Goal: Transaction & Acquisition: Book appointment/travel/reservation

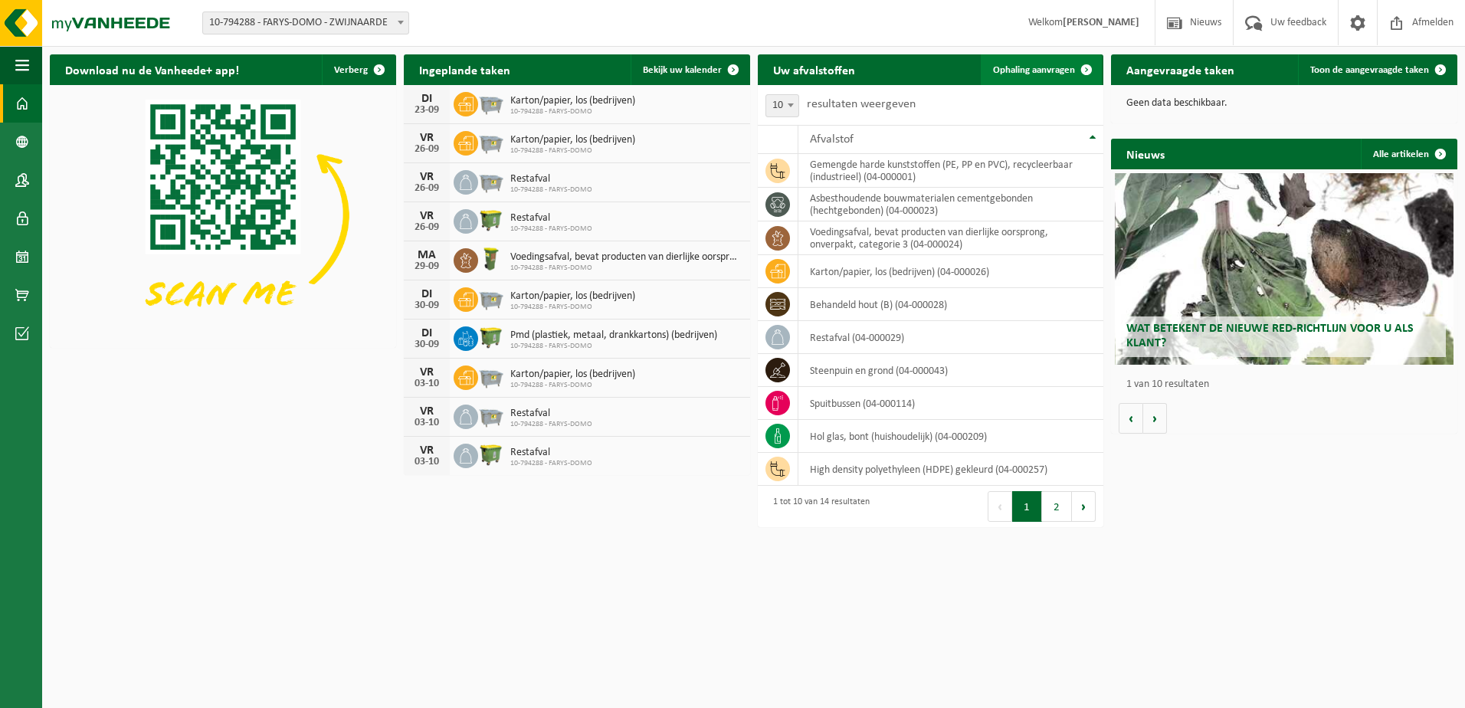
click at [1026, 67] on span "Ophaling aanvragen" at bounding box center [1034, 70] width 82 height 10
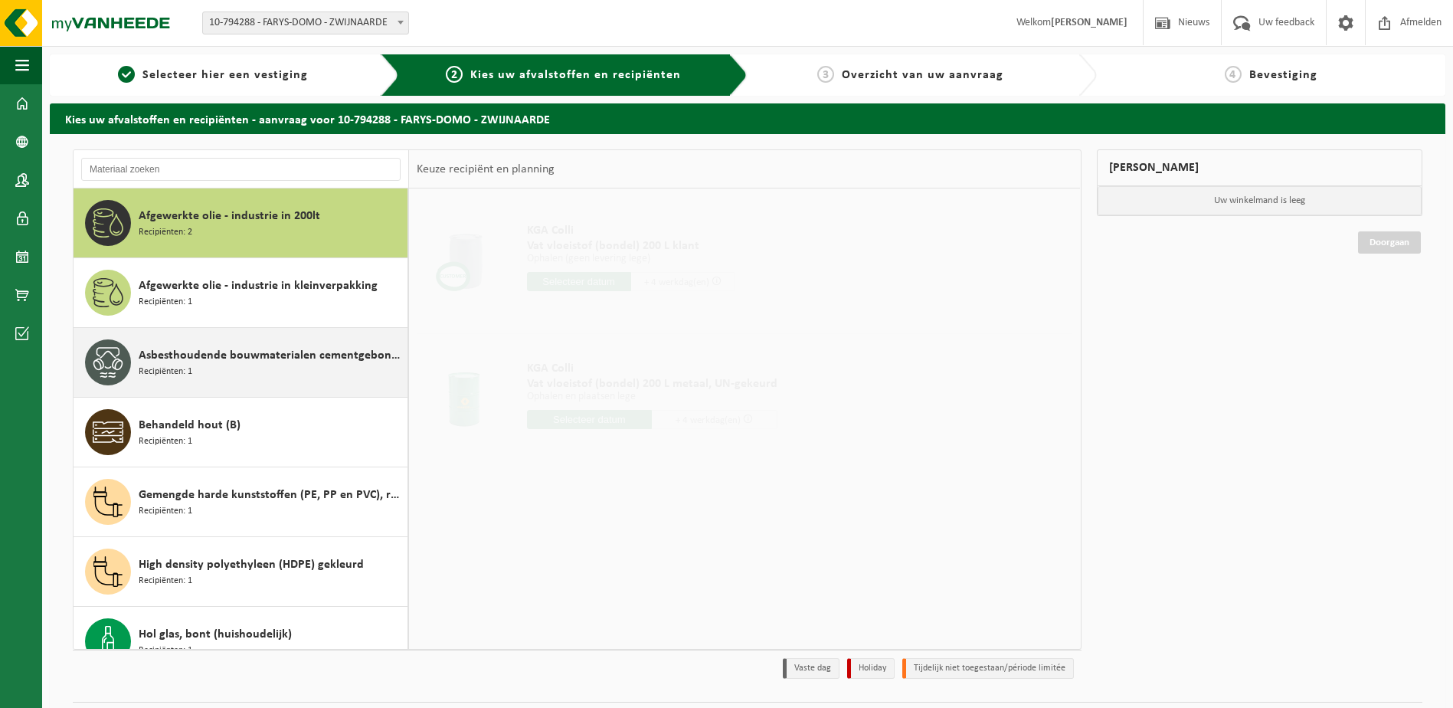
scroll to position [383, 0]
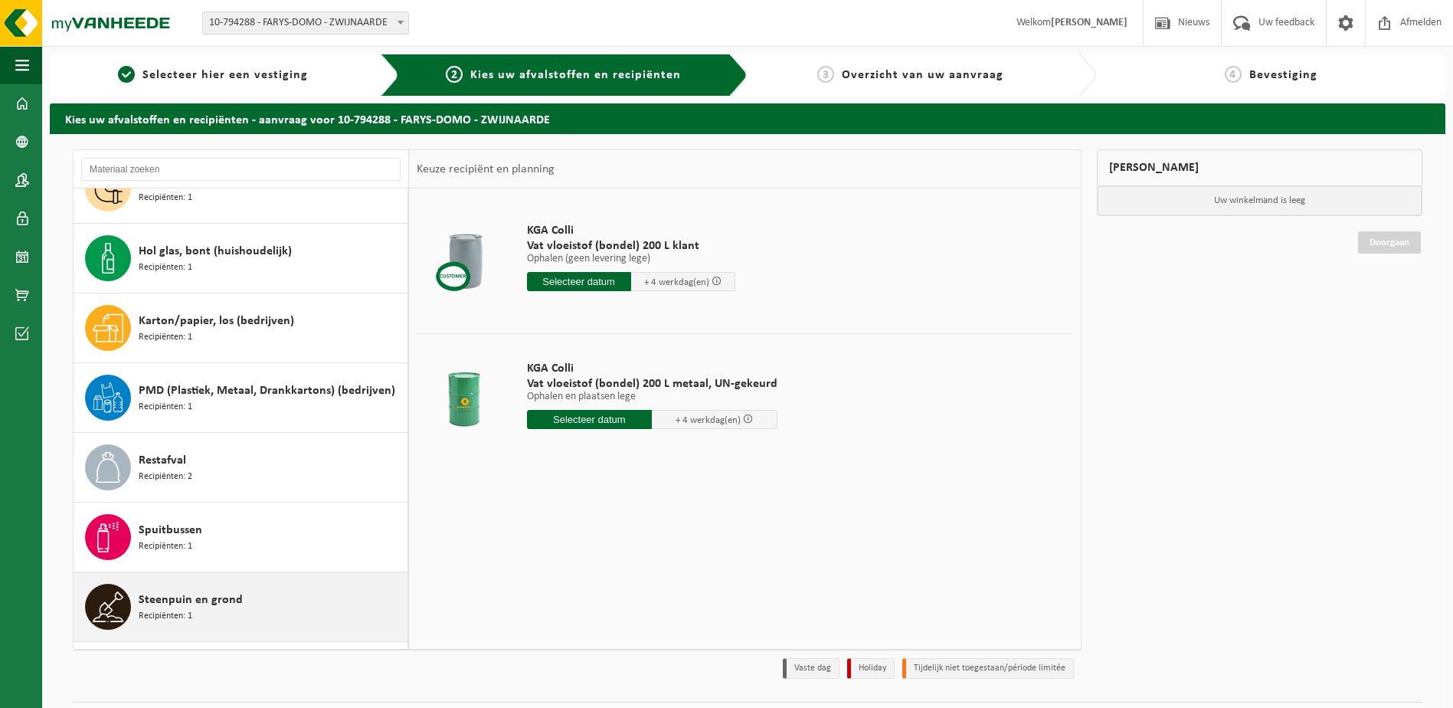
click at [234, 593] on span "Steenpuin en grond" at bounding box center [191, 600] width 104 height 18
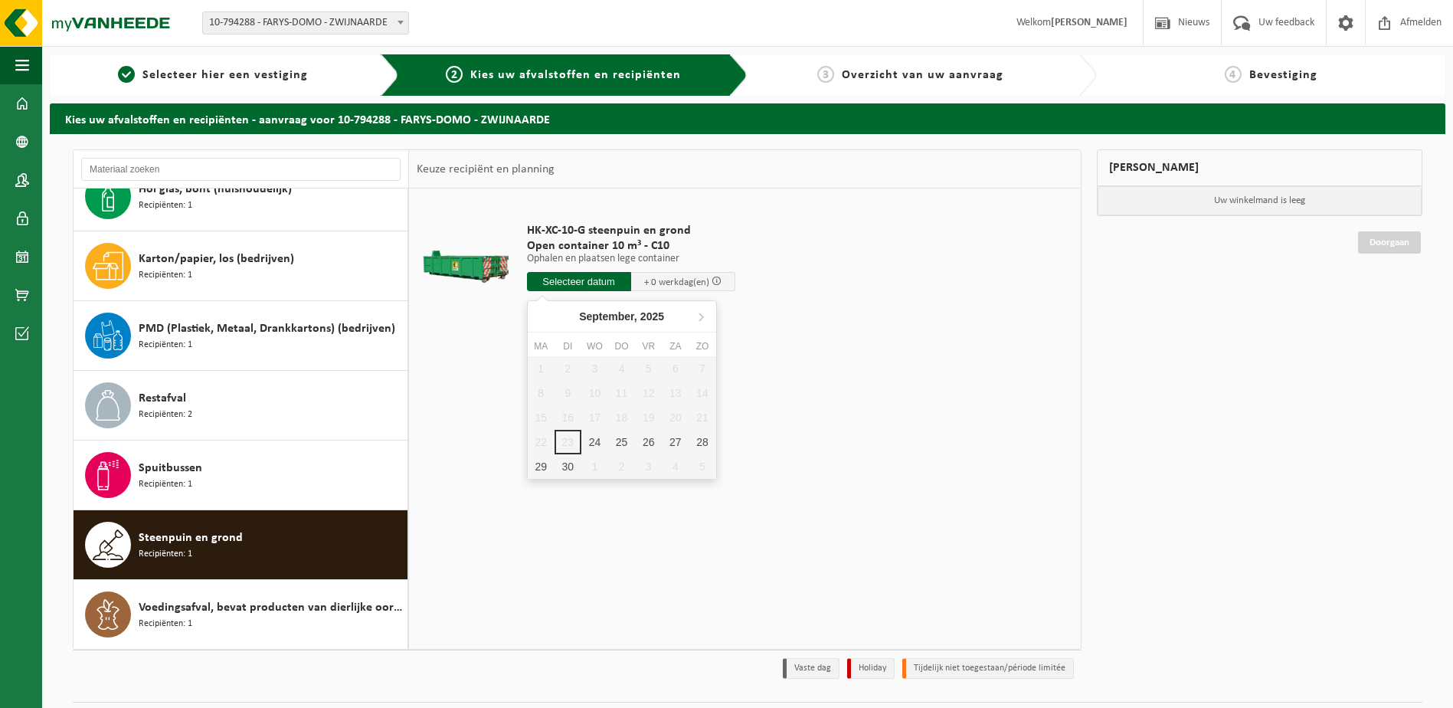
click at [573, 281] on input "text" at bounding box center [579, 281] width 104 height 19
click at [600, 439] on div "24" at bounding box center [594, 442] width 27 height 25
type input "Van 2025-09-24"
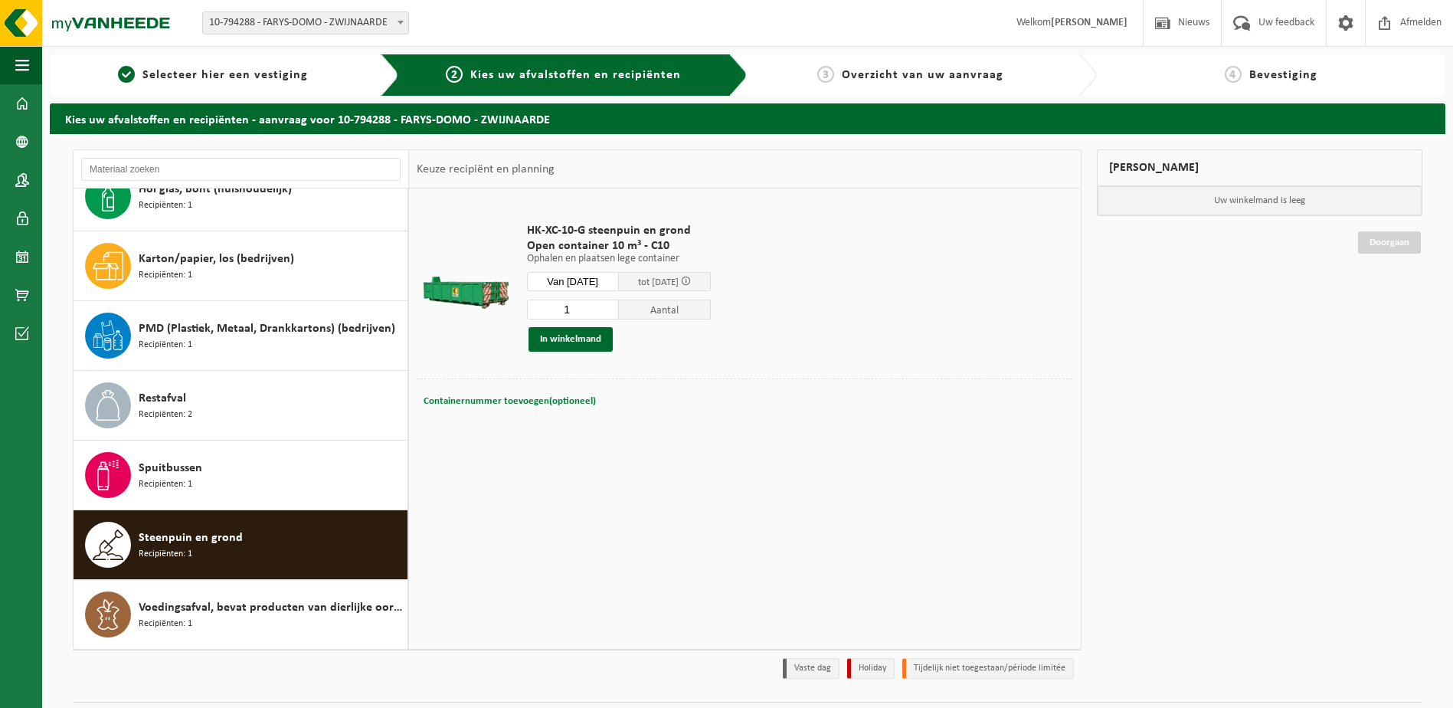
click at [531, 398] on span "Containernummer toevoegen(optioneel)" at bounding box center [510, 401] width 172 height 10
type input "C10-965"
click at [558, 329] on button "In winkelmand" at bounding box center [571, 339] width 84 height 25
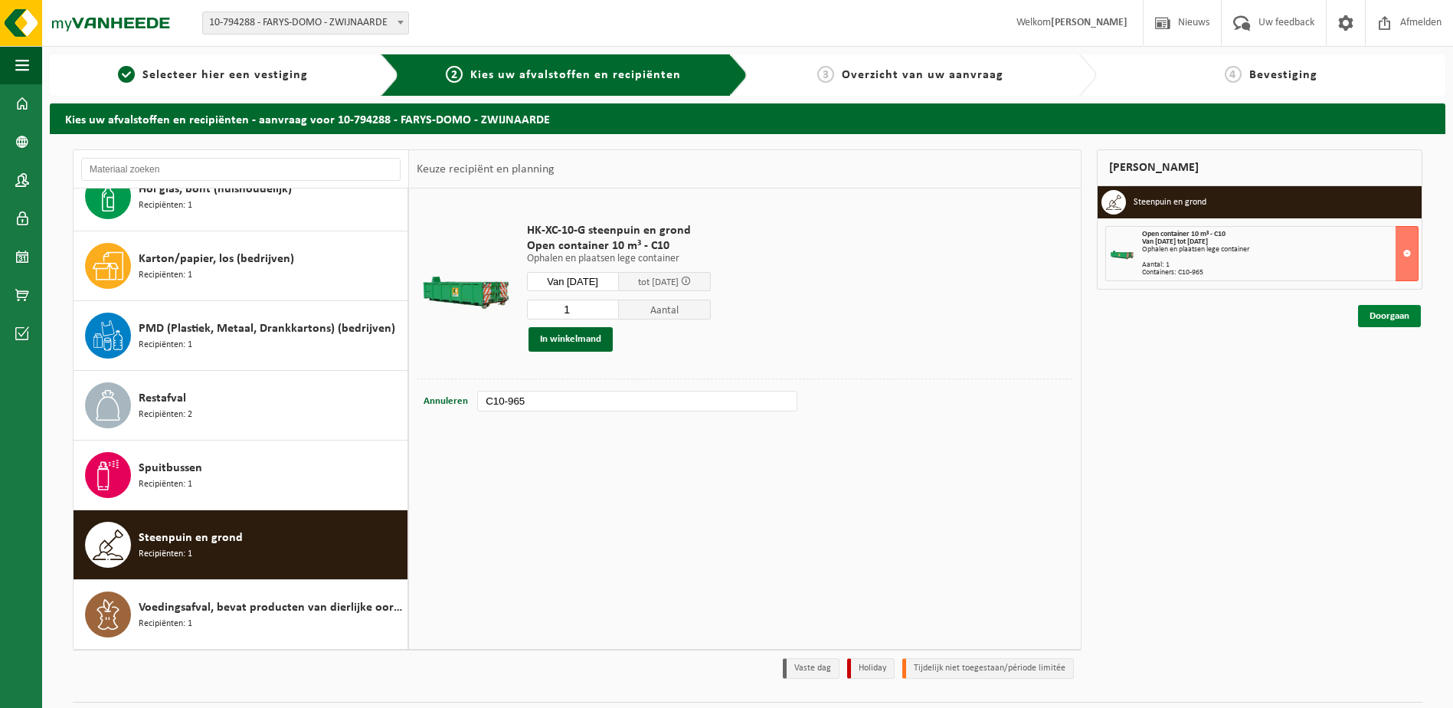
click at [1377, 315] on link "Doorgaan" at bounding box center [1389, 316] width 63 height 22
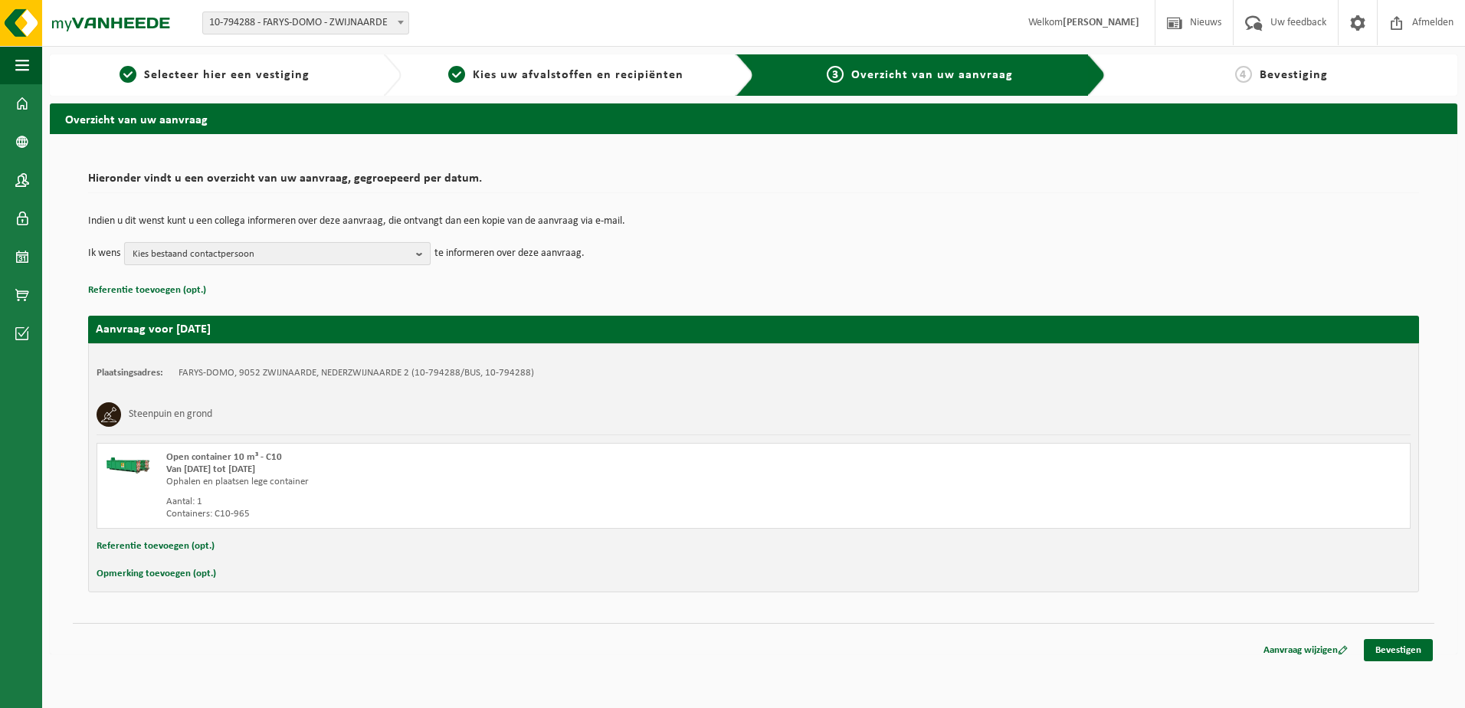
click at [339, 254] on span "Kies bestaand contactpersoon" at bounding box center [271, 254] width 277 height 23
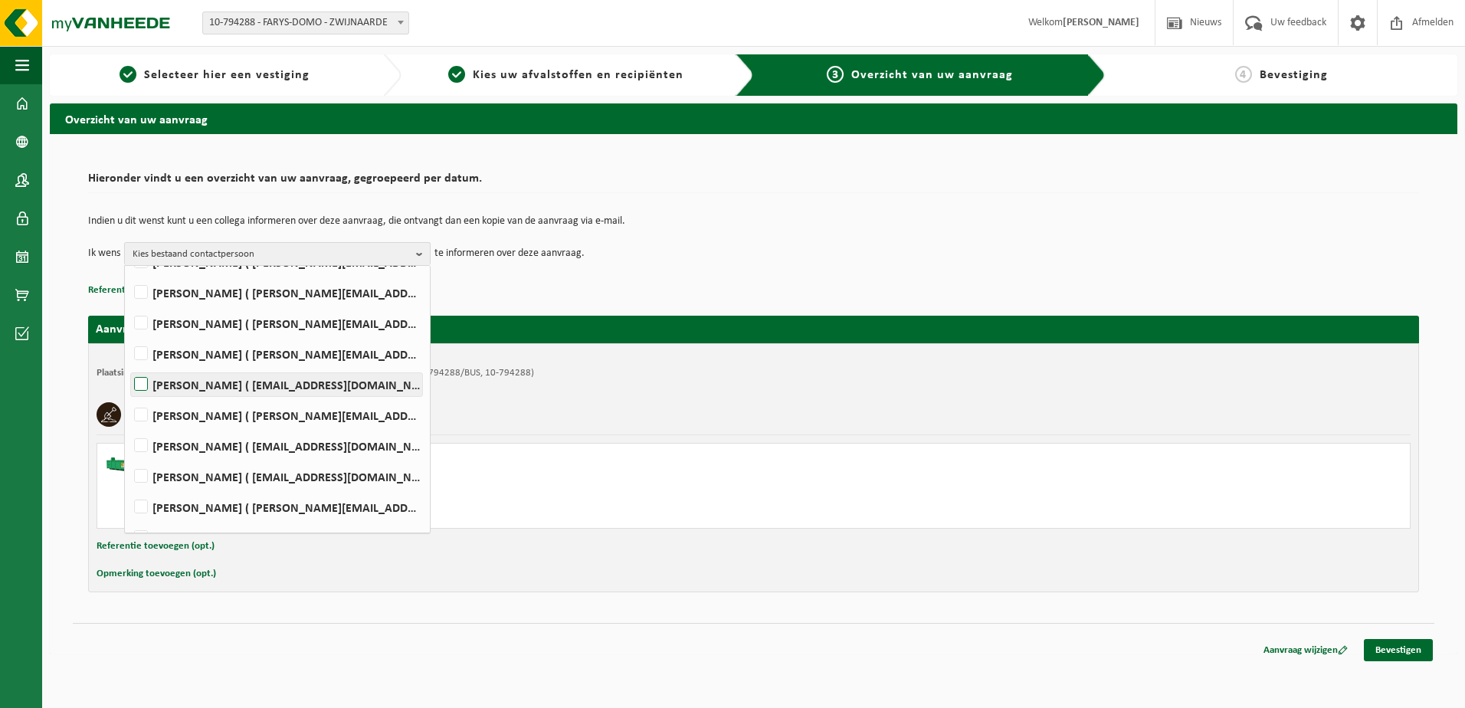
scroll to position [153, 0]
click at [257, 369] on label "HENDRIK HAUTTEKEETE ( hendrik.hauttekeete@farys.be )" at bounding box center [276, 369] width 291 height 23
click at [129, 350] on input "HENDRIK HAUTTEKEETE ( hendrik.hauttekeete@farys.be )" at bounding box center [128, 349] width 1 height 1
checkbox input "true"
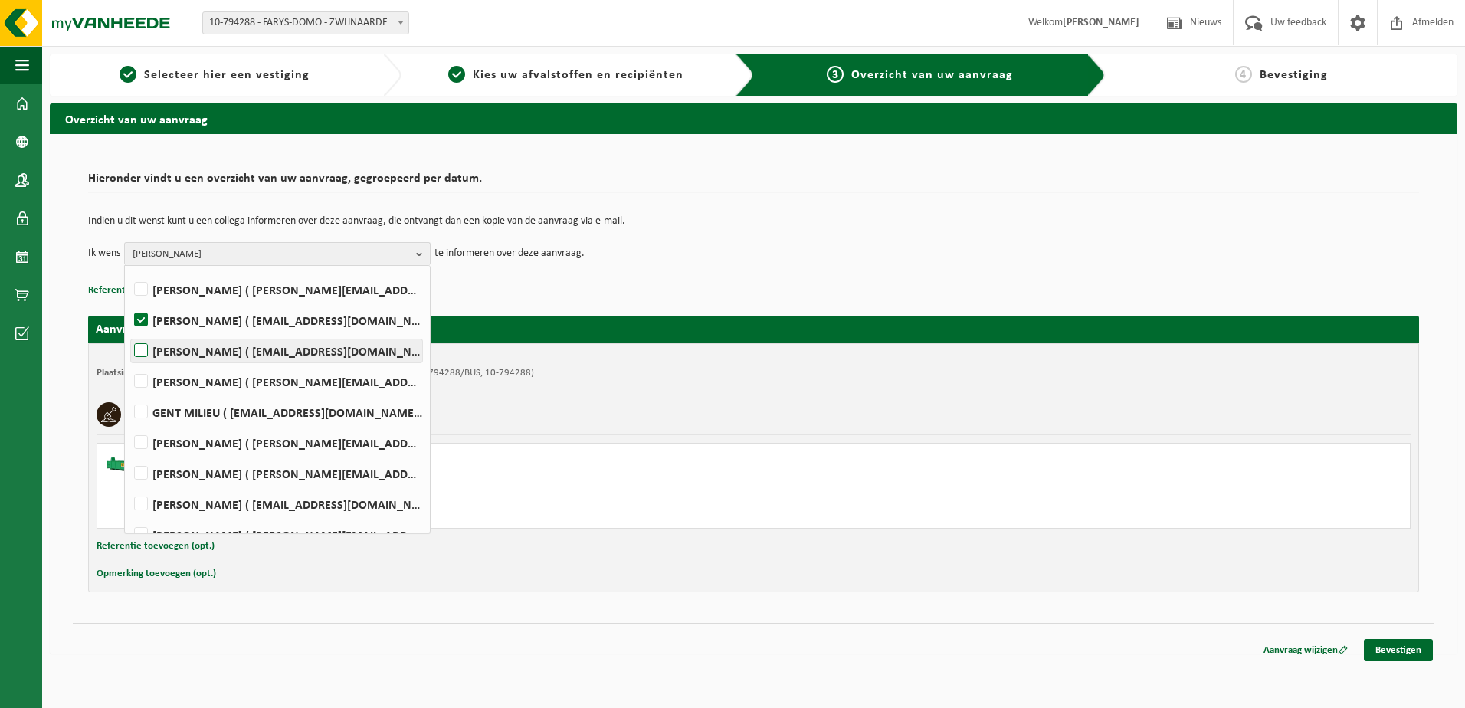
scroll to position [230, 0]
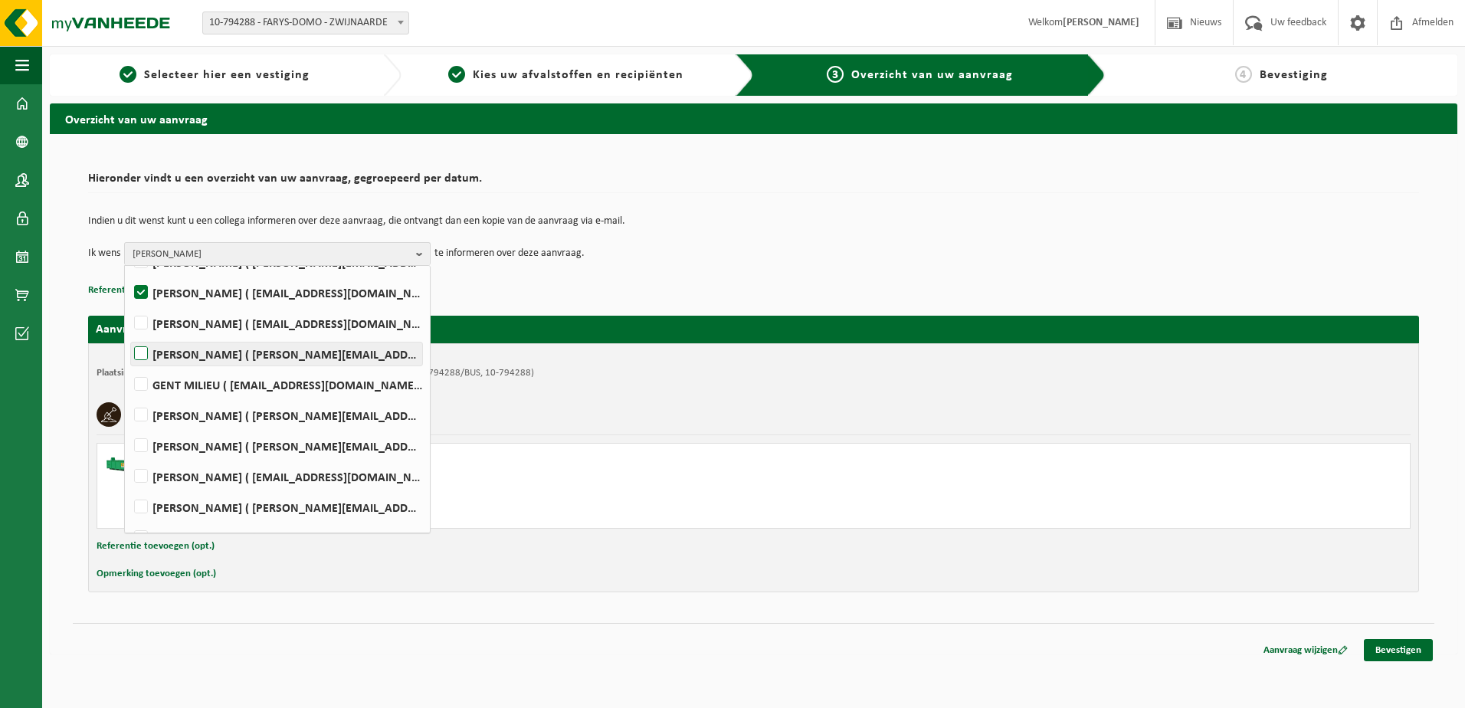
click at [259, 361] on label "Jonathan Martens ( j.martens@farys.be )" at bounding box center [276, 353] width 291 height 23
click at [129, 335] on input "Jonathan Martens ( j.martens@farys.be )" at bounding box center [128, 334] width 1 height 1
checkbox input "true"
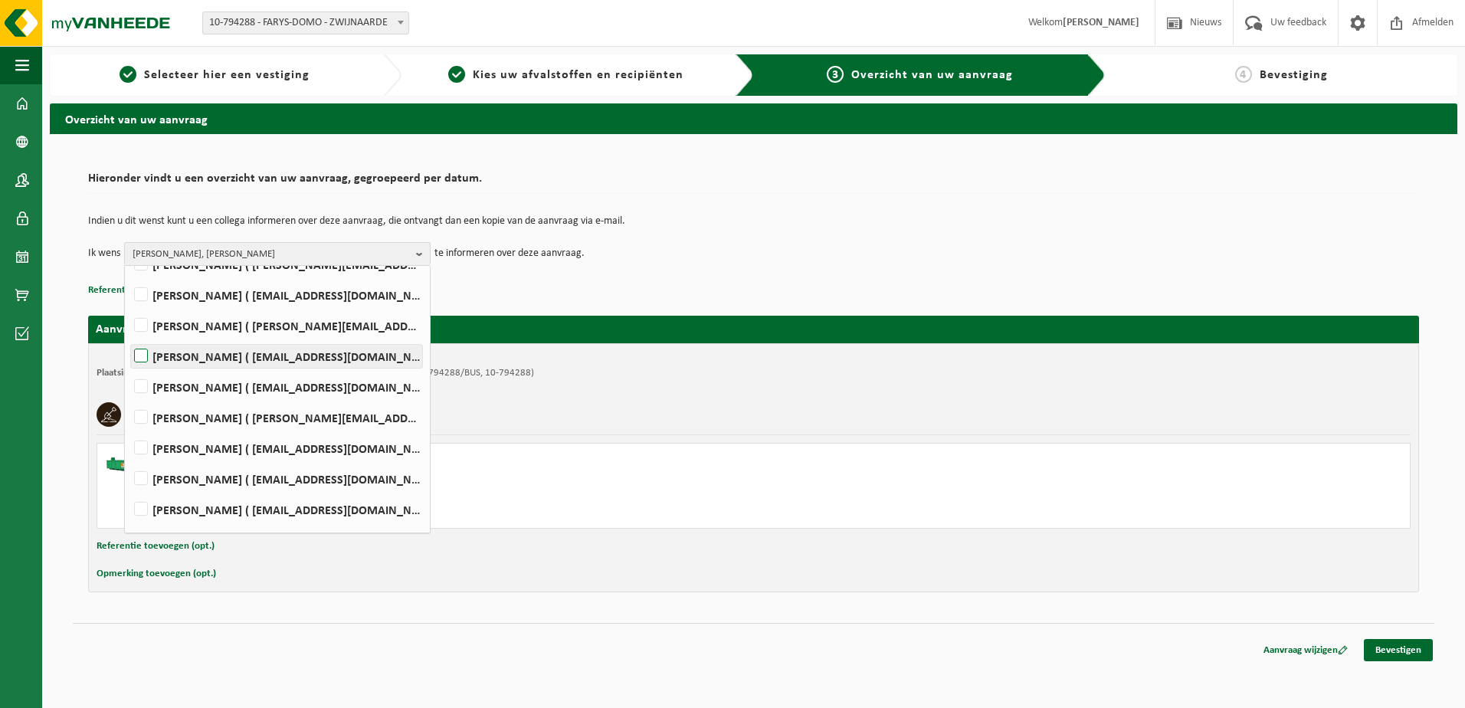
scroll to position [437, 0]
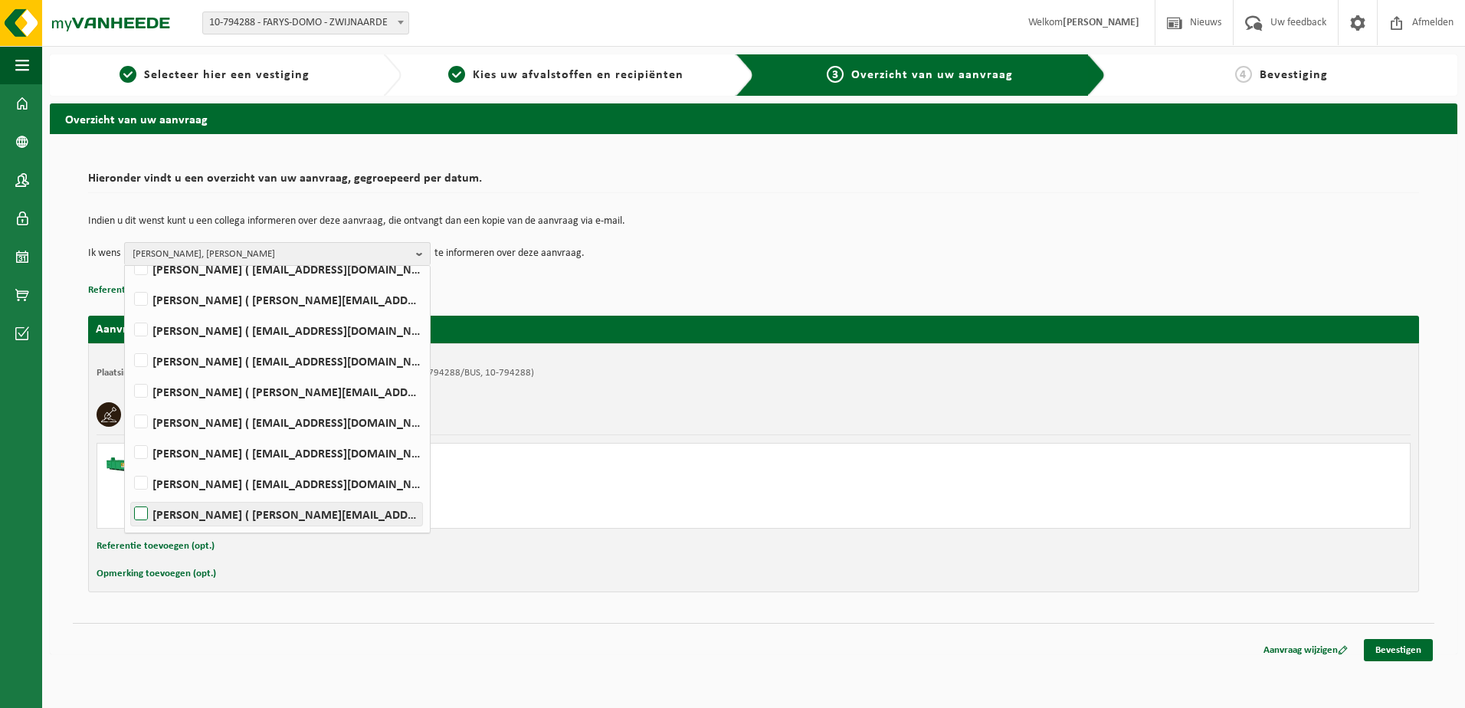
click at [265, 513] on label "Johan Verstraete ( johan.verstraete@farys.be )" at bounding box center [276, 514] width 291 height 23
click at [129, 495] on input "Johan Verstraete ( johan.verstraete@farys.be )" at bounding box center [128, 494] width 1 height 1
checkbox input "true"
click at [238, 387] on label "DAGMAR SCHUMACHER ( dagmar.schumacher@farys.be )" at bounding box center [276, 391] width 291 height 23
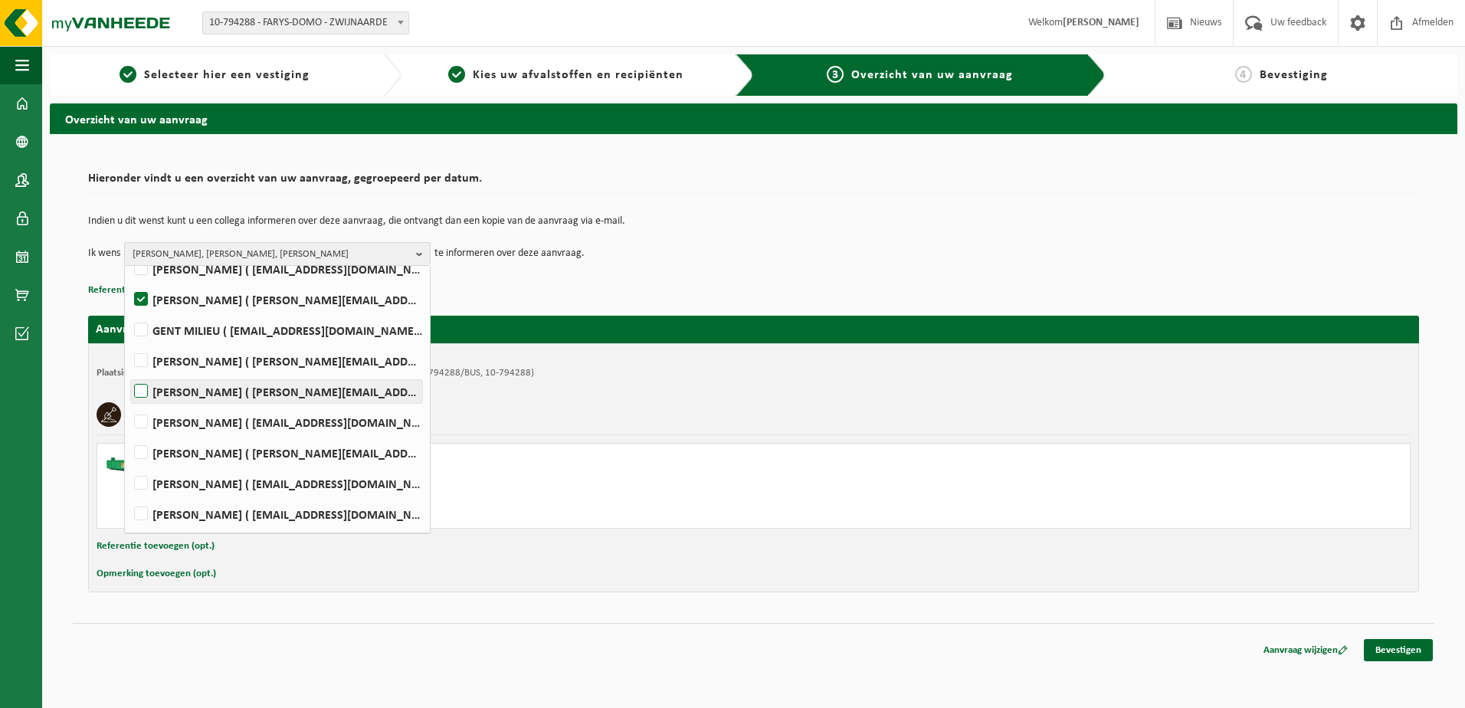
click at [129, 372] on input "DAGMAR SCHUMACHER ( dagmar.schumacher@farys.be )" at bounding box center [128, 372] width 1 height 1
checkbox input "true"
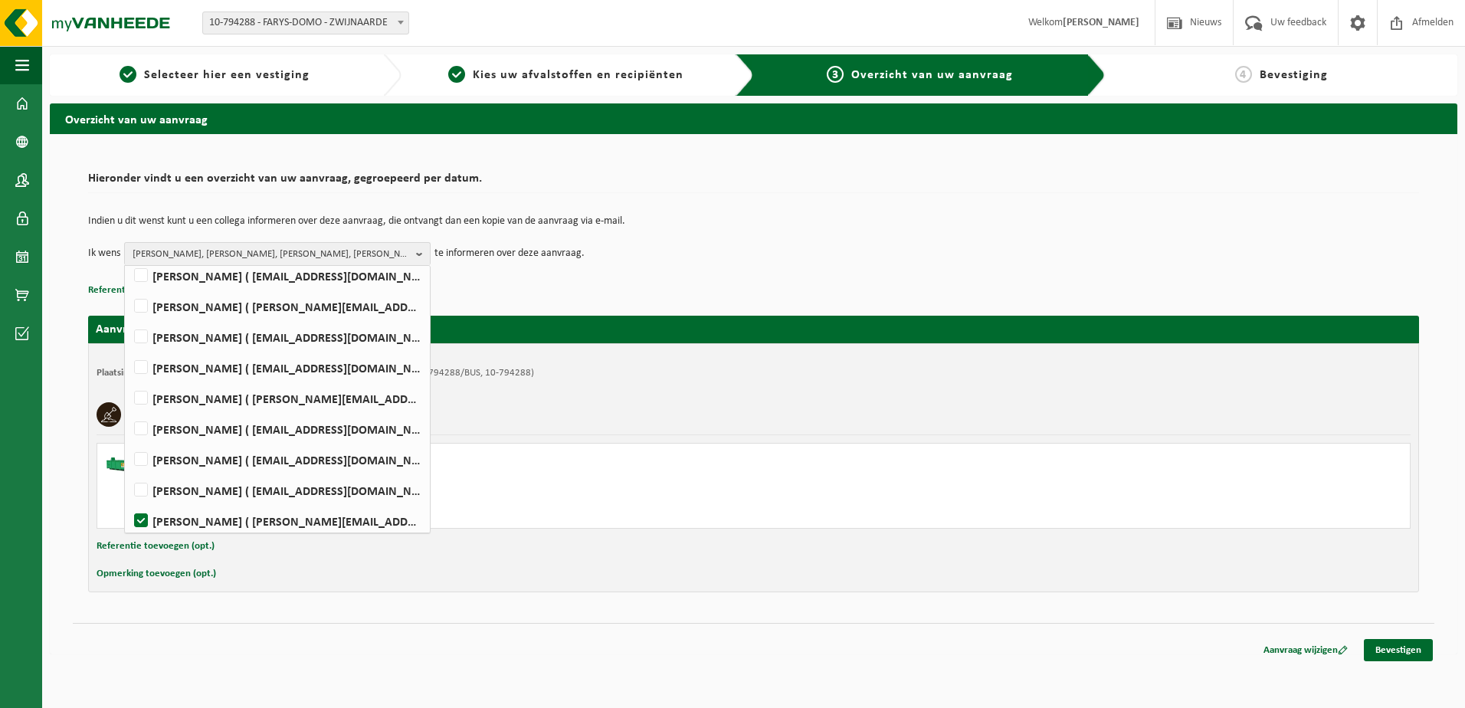
scroll to position [437, 0]
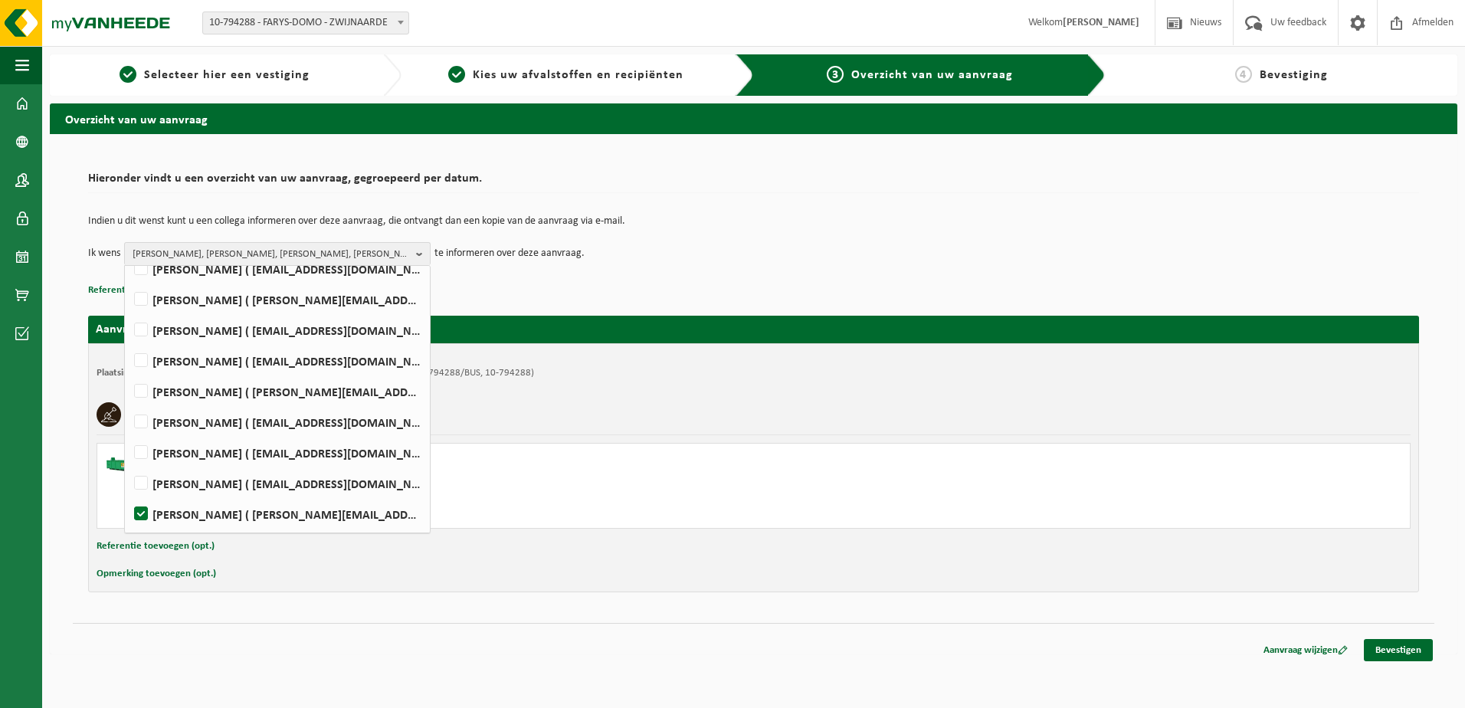
click at [463, 277] on div "Indien u dit wenst kunt u een collega informeren over deze aanvraag, die ontvan…" at bounding box center [753, 241] width 1331 height 80
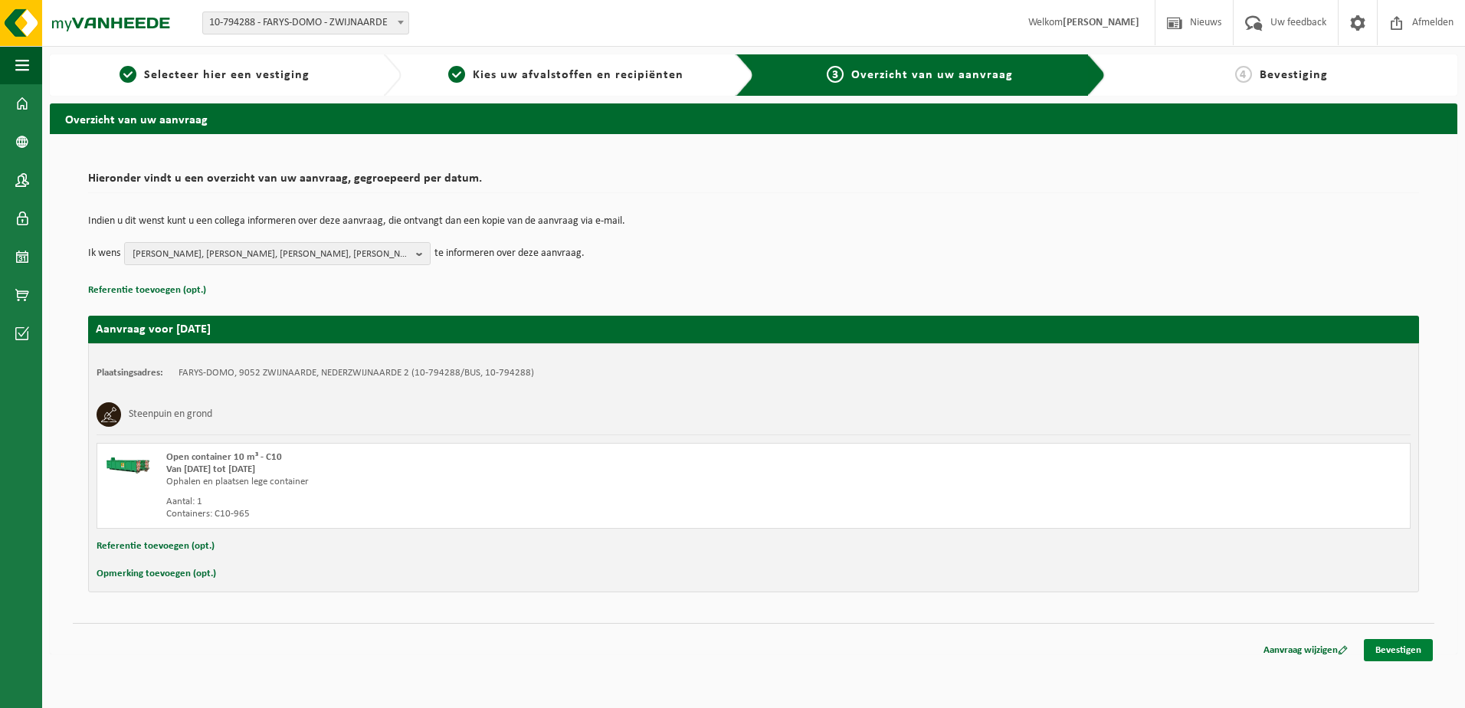
click at [1396, 647] on link "Bevestigen" at bounding box center [1398, 650] width 69 height 22
